Goal: Task Accomplishment & Management: Manage account settings

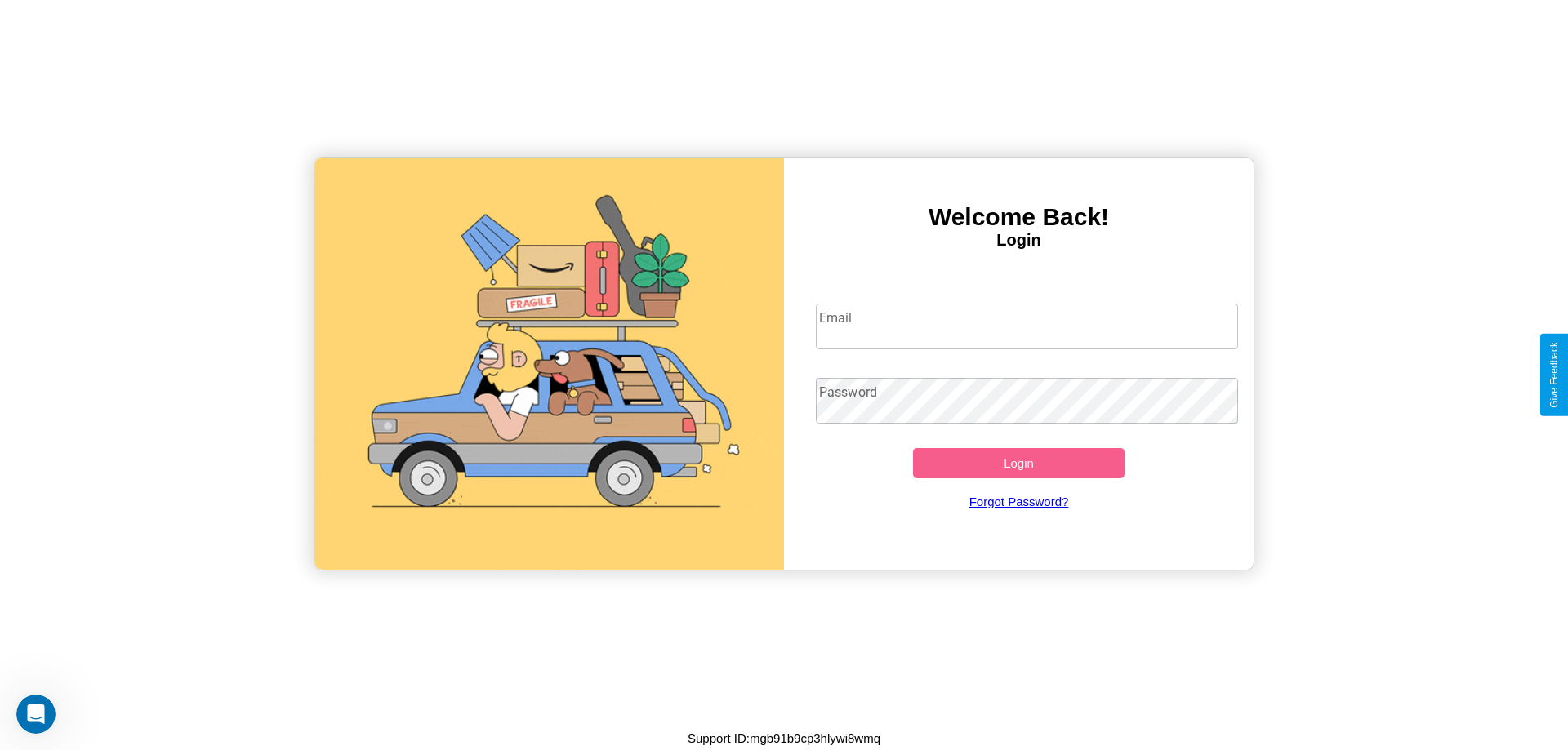
click at [1026, 326] on input "Email" at bounding box center [1026, 326] width 423 height 45
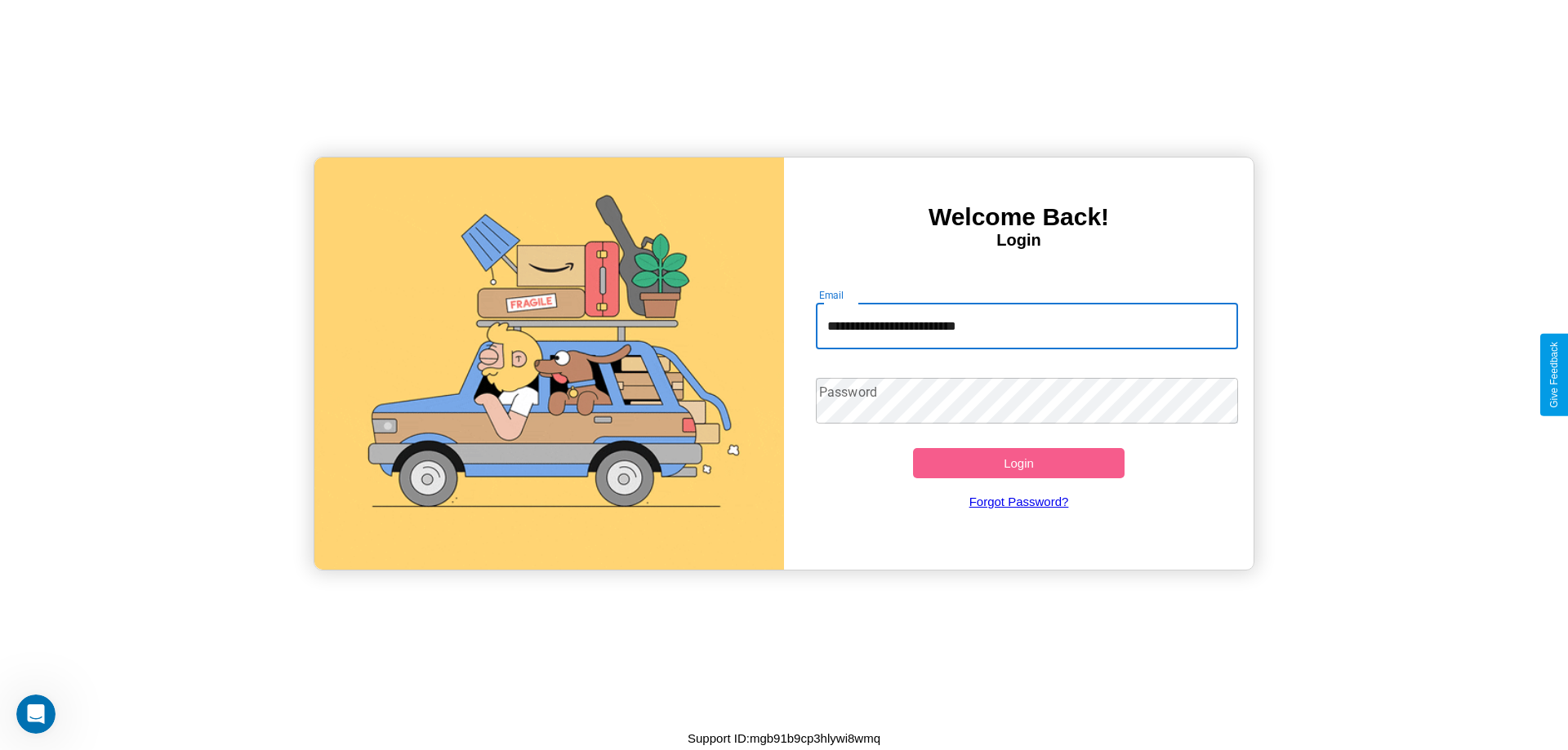
type input "**********"
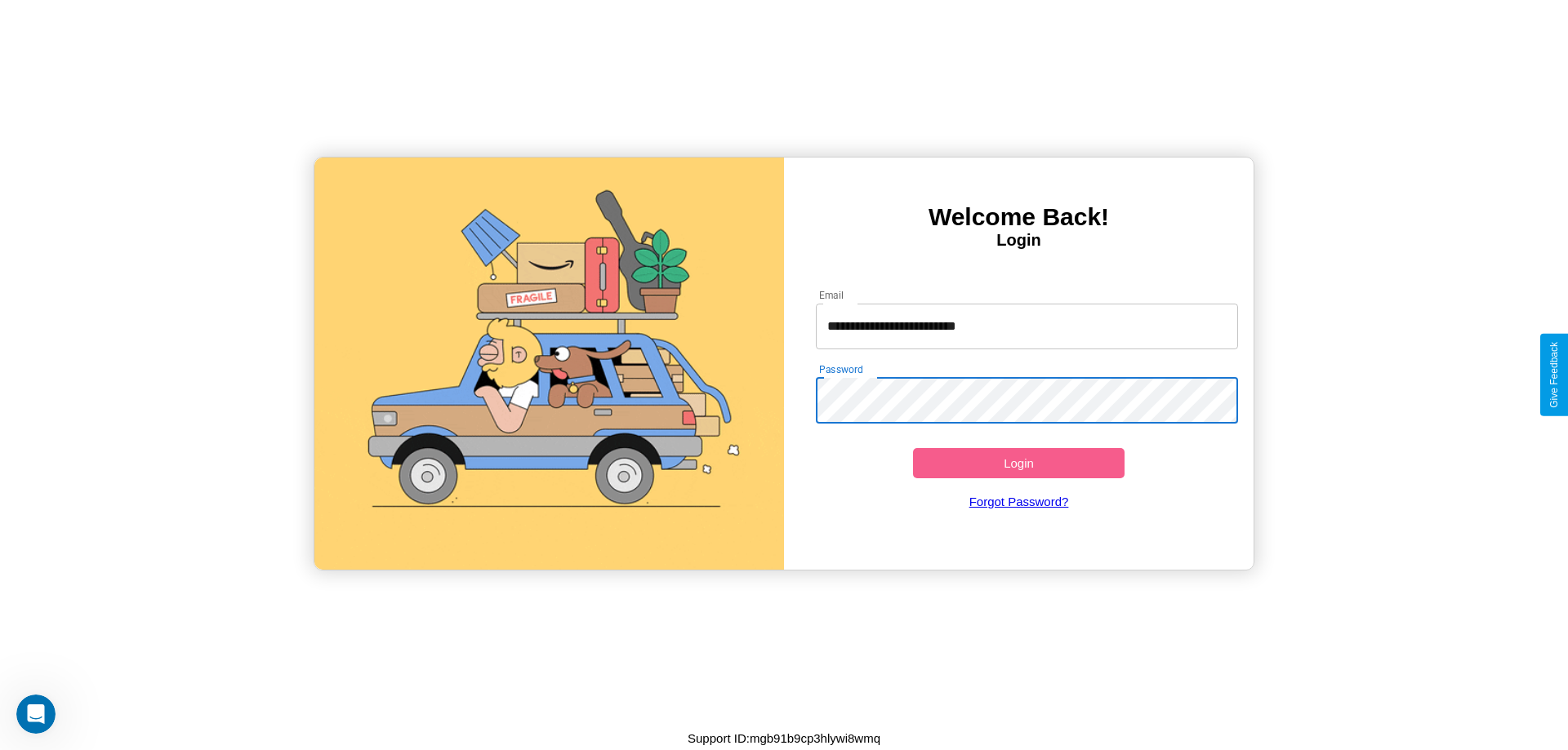
click at [1018, 463] on button "Login" at bounding box center [1019, 463] width 211 height 30
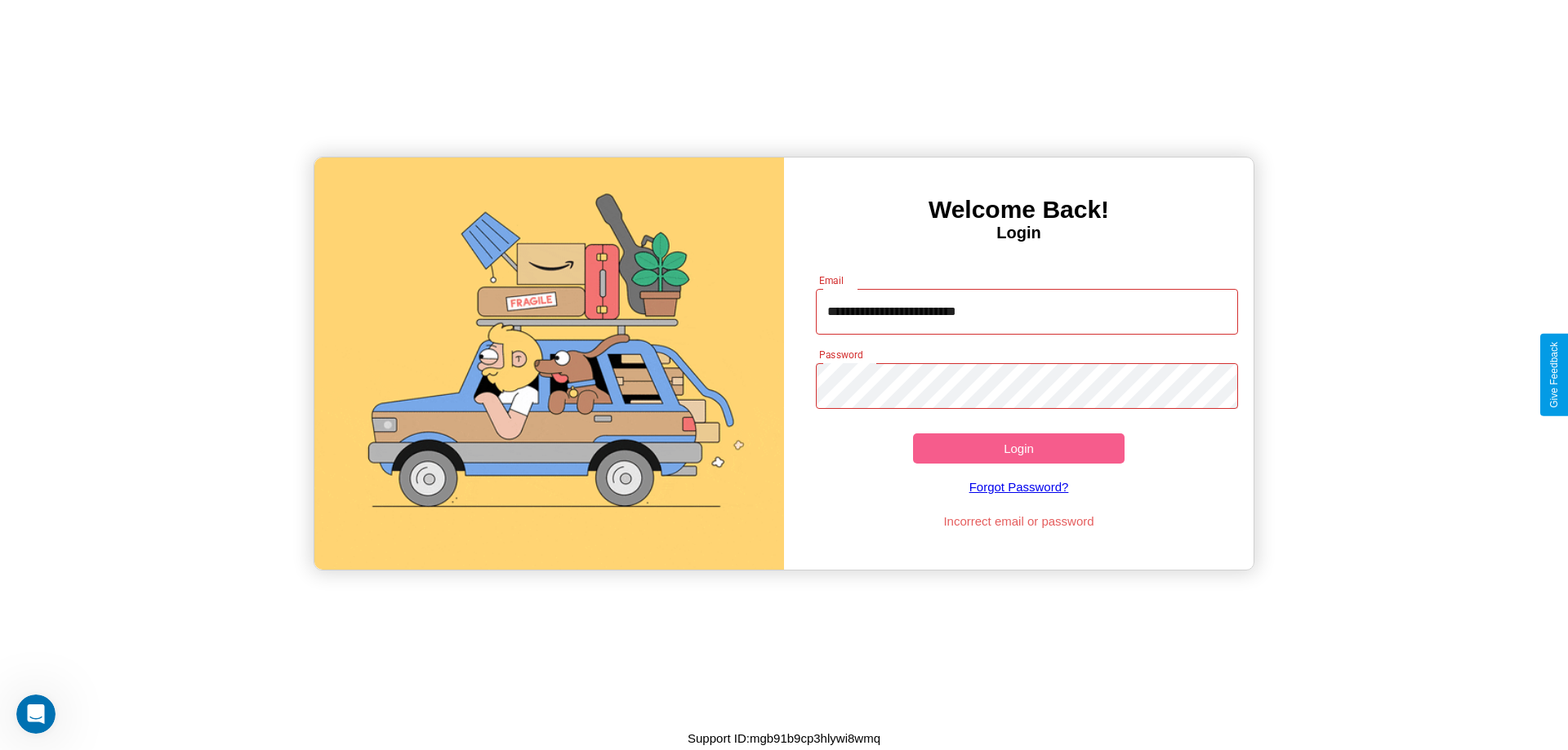
click at [1018, 448] on button "Login" at bounding box center [1019, 448] width 211 height 30
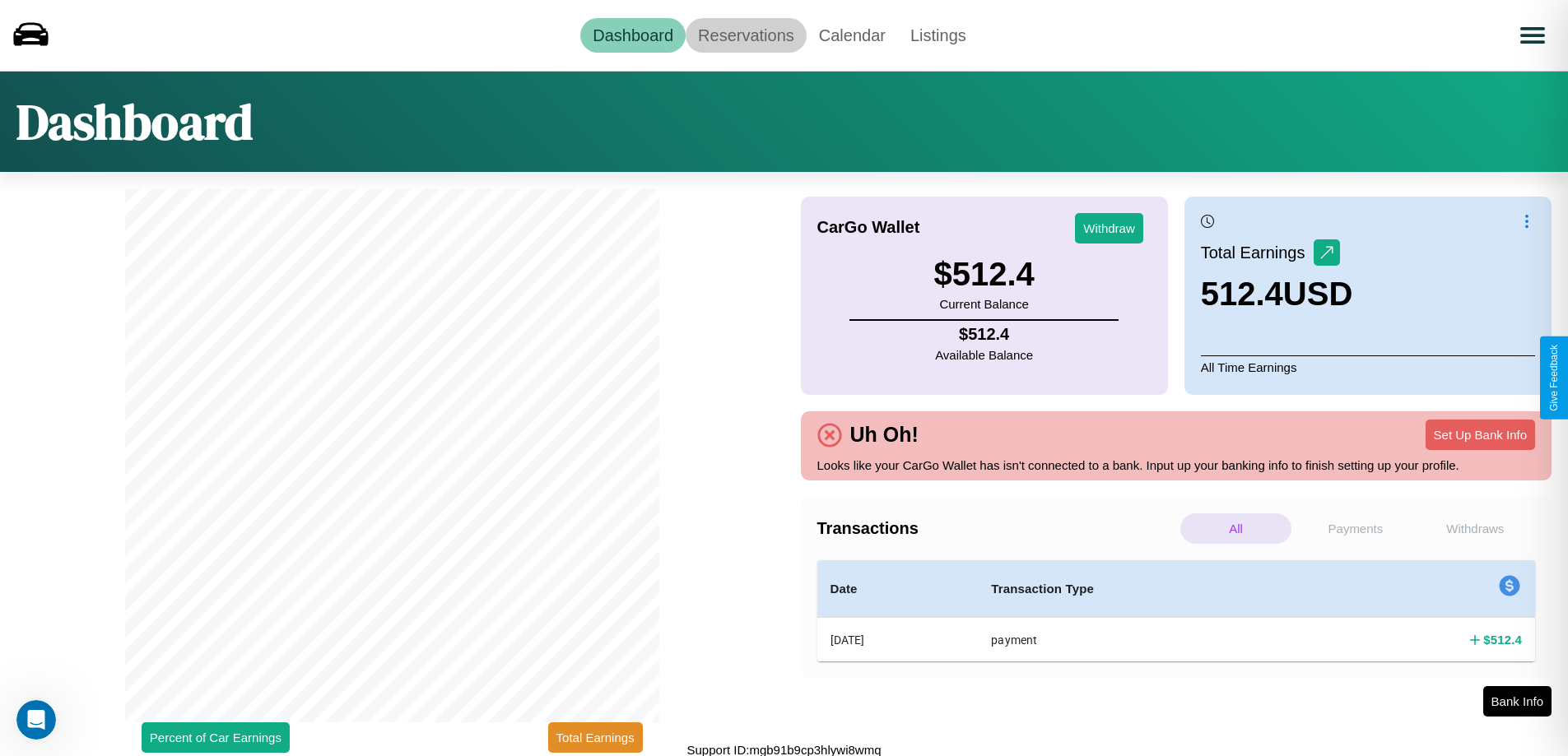
click at [746, 35] on link "Reservations" at bounding box center [747, 35] width 121 height 35
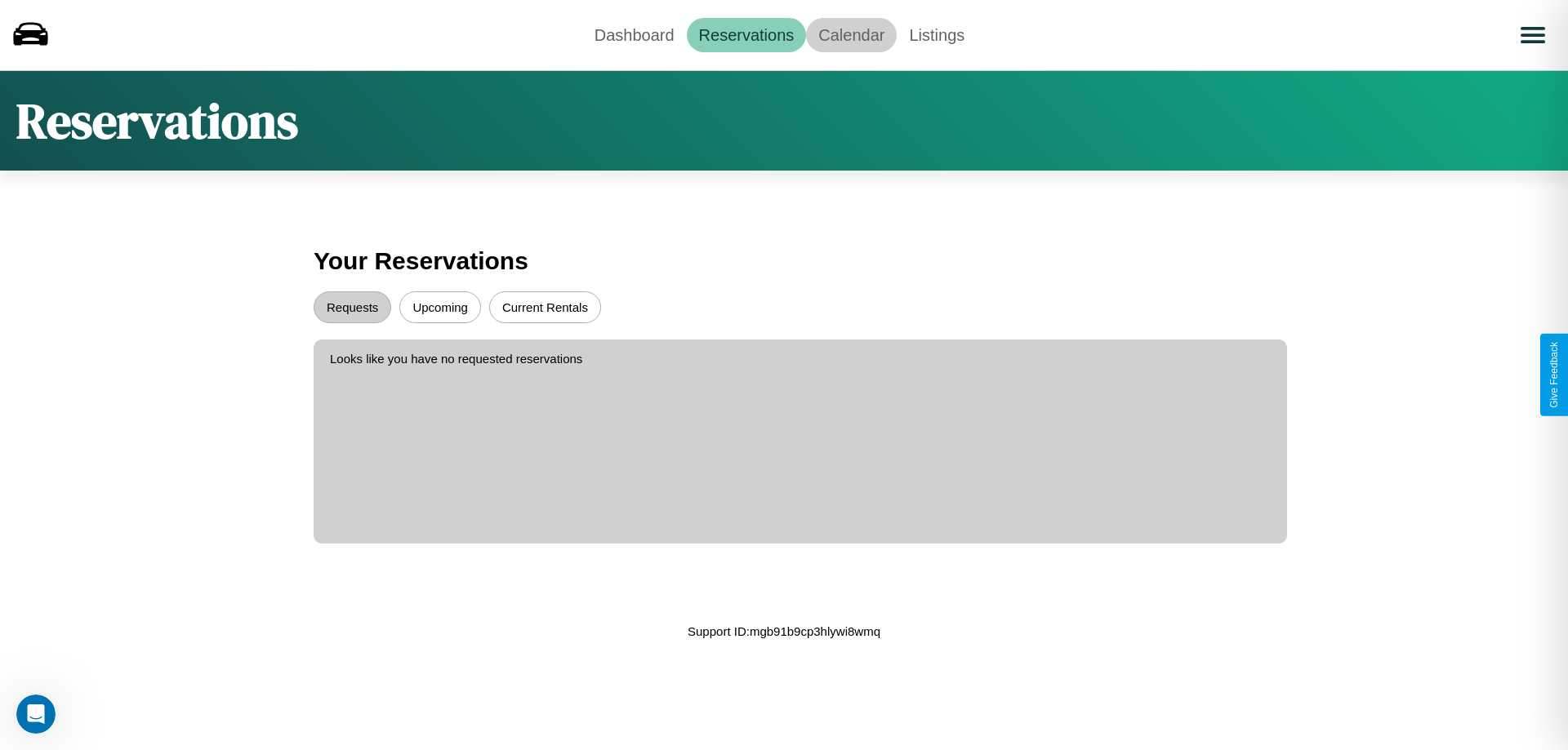
click at [851, 34] on link "Calendar" at bounding box center [851, 35] width 91 height 34
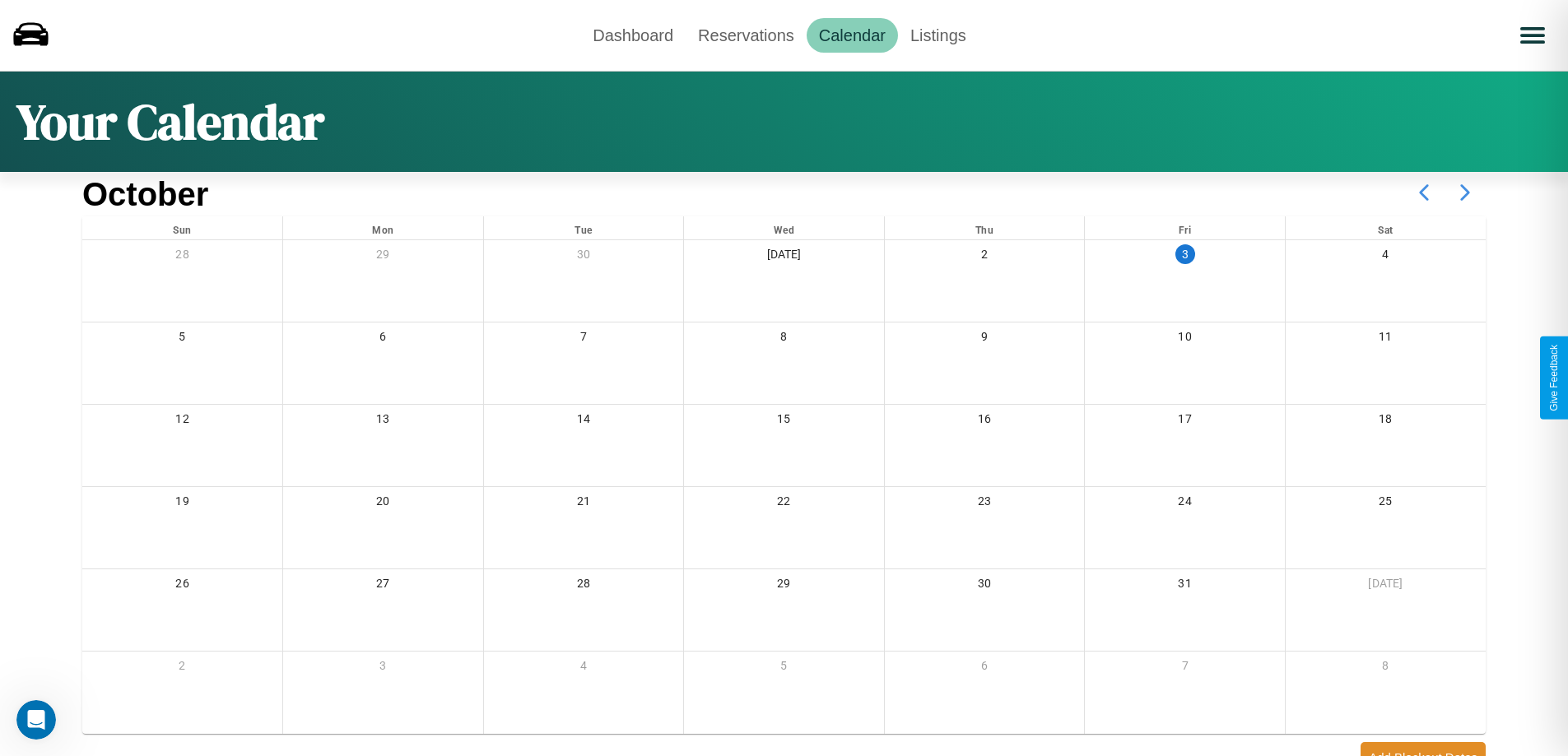
click at [1465, 193] on icon at bounding box center [1466, 193] width 42 height 42
